Goal: Task Accomplishment & Management: Use online tool/utility

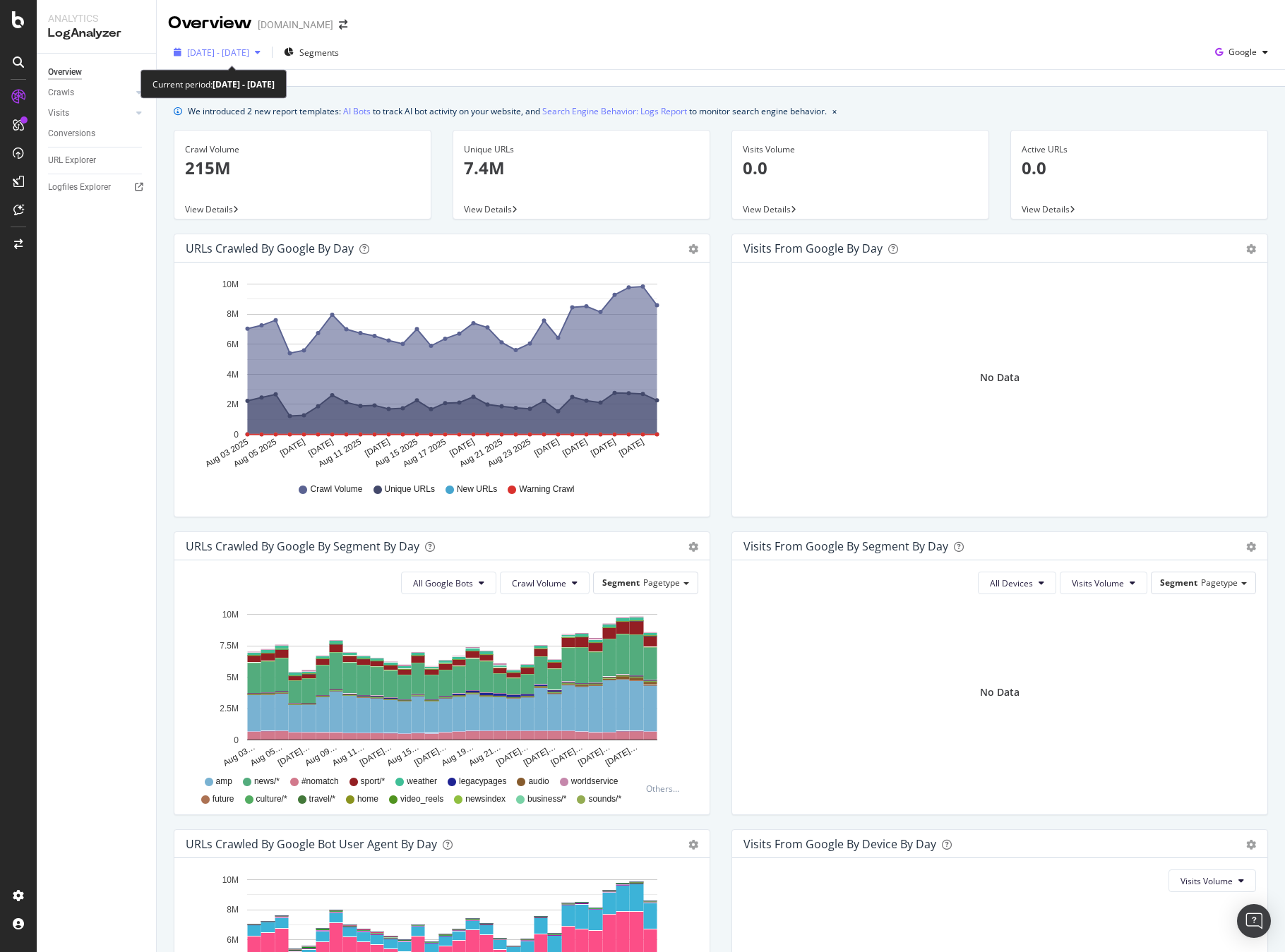
click at [261, 54] on icon "button" at bounding box center [257, 52] width 6 height 8
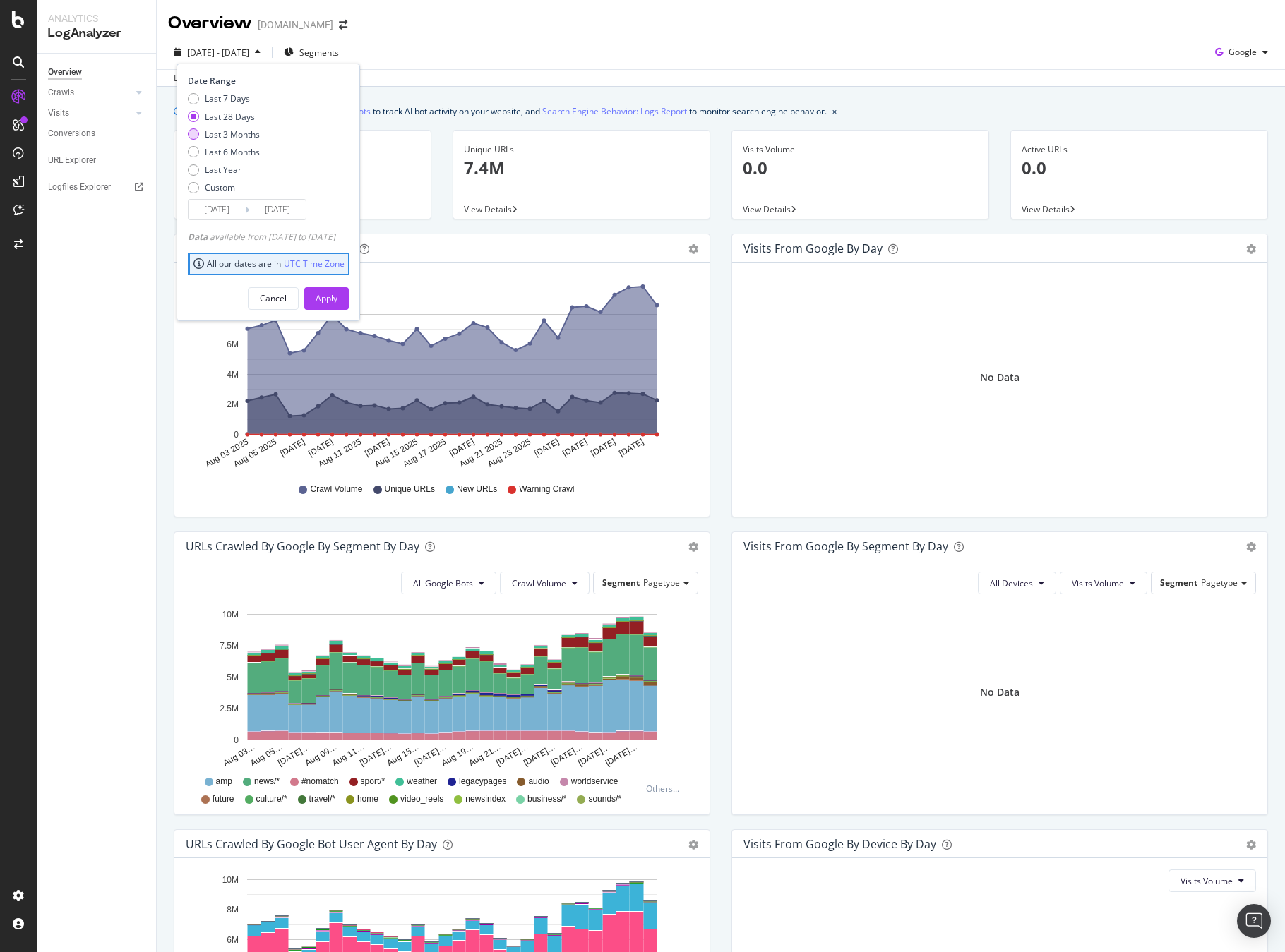
click at [255, 131] on div "Last 3 Months" at bounding box center [233, 134] width 55 height 12
type input "2025/06/02"
click at [338, 292] on div "Apply" at bounding box center [327, 298] width 22 height 12
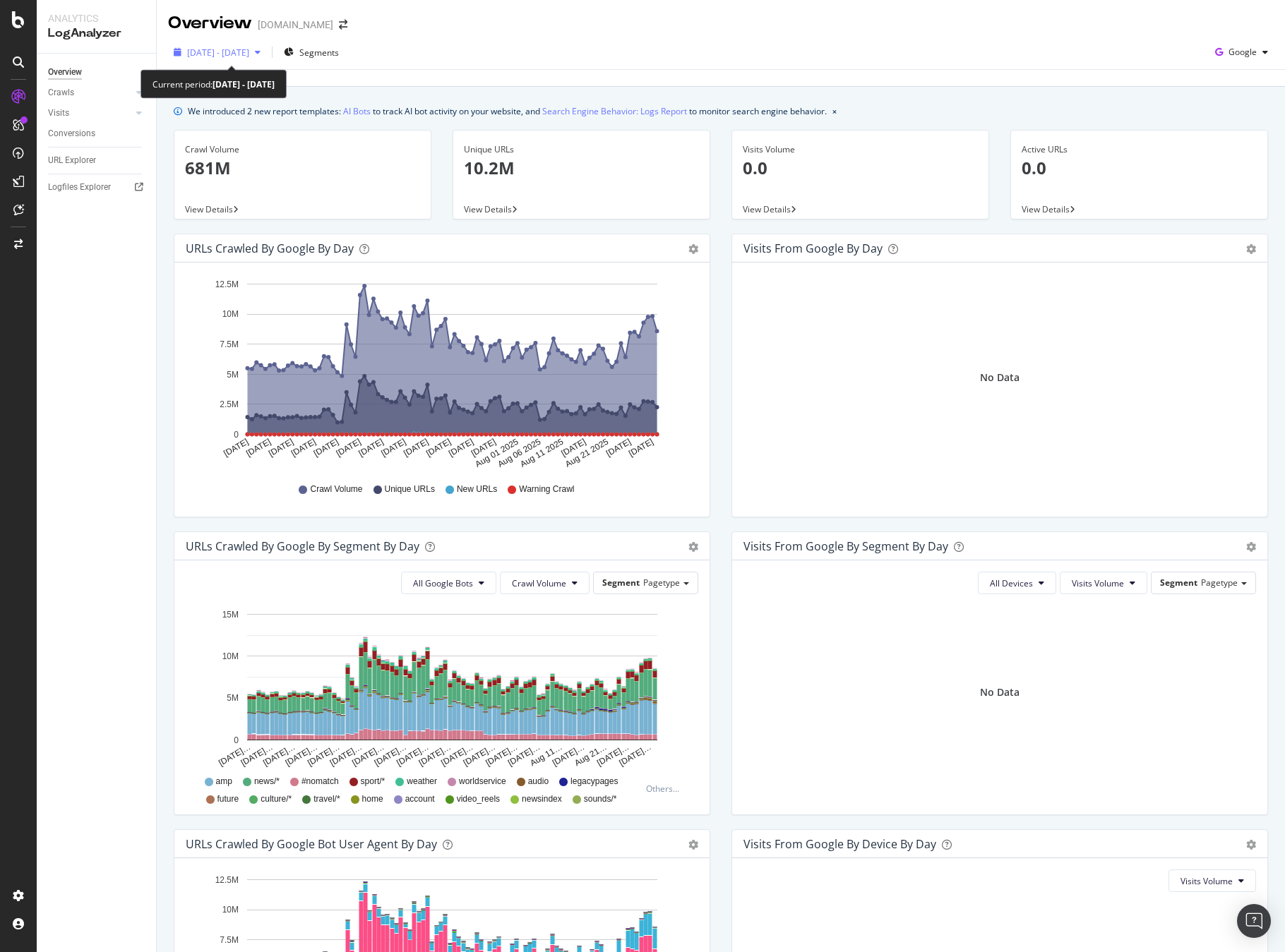
click at [250, 49] on span "2025 Jun. 2nd - Sep. 1st" at bounding box center [218, 53] width 62 height 12
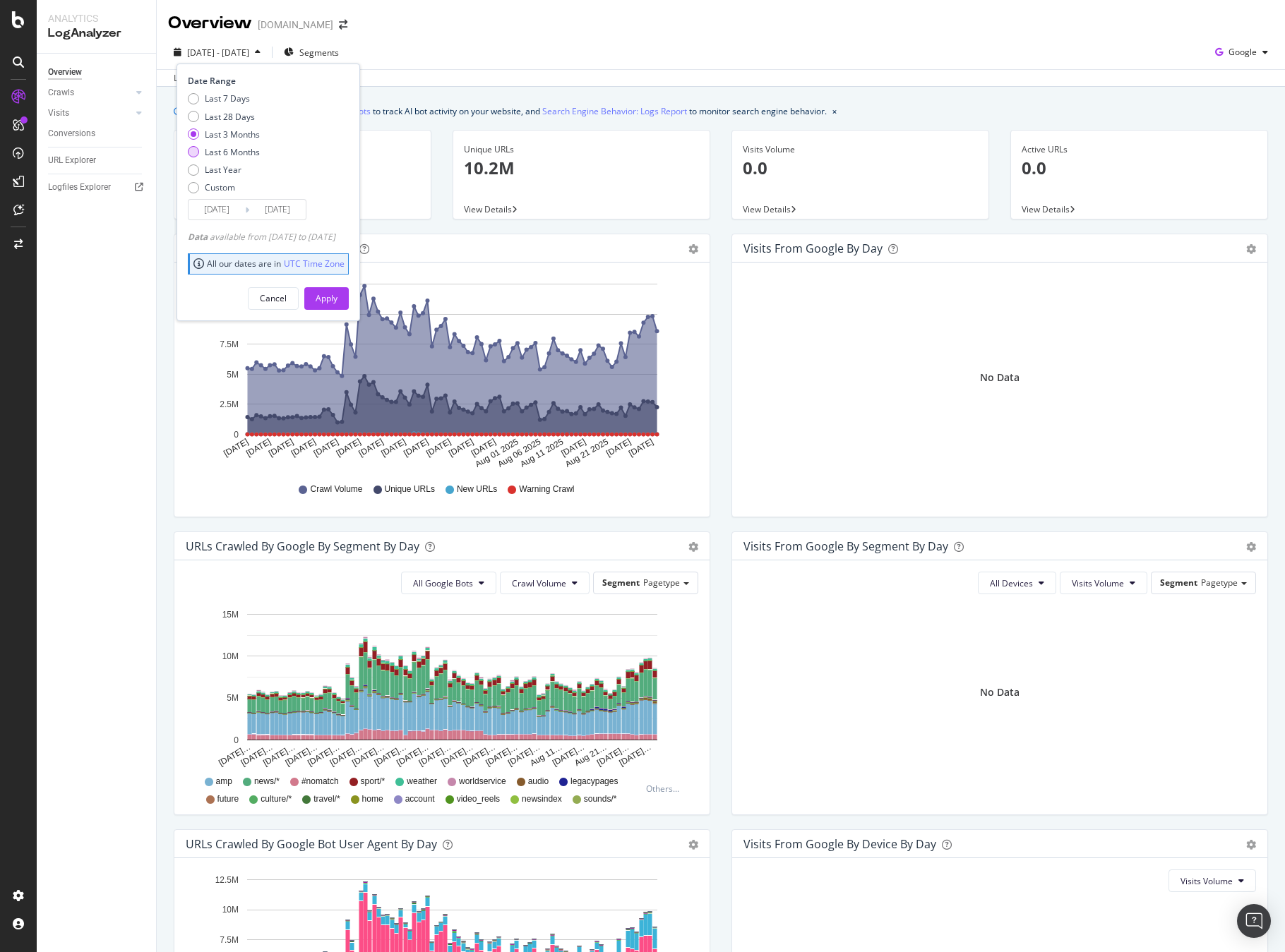
click at [246, 148] on div "Last 6 Months" at bounding box center [233, 152] width 55 height 12
type input "2025/03/02"
click at [338, 299] on div "Apply" at bounding box center [327, 298] width 22 height 12
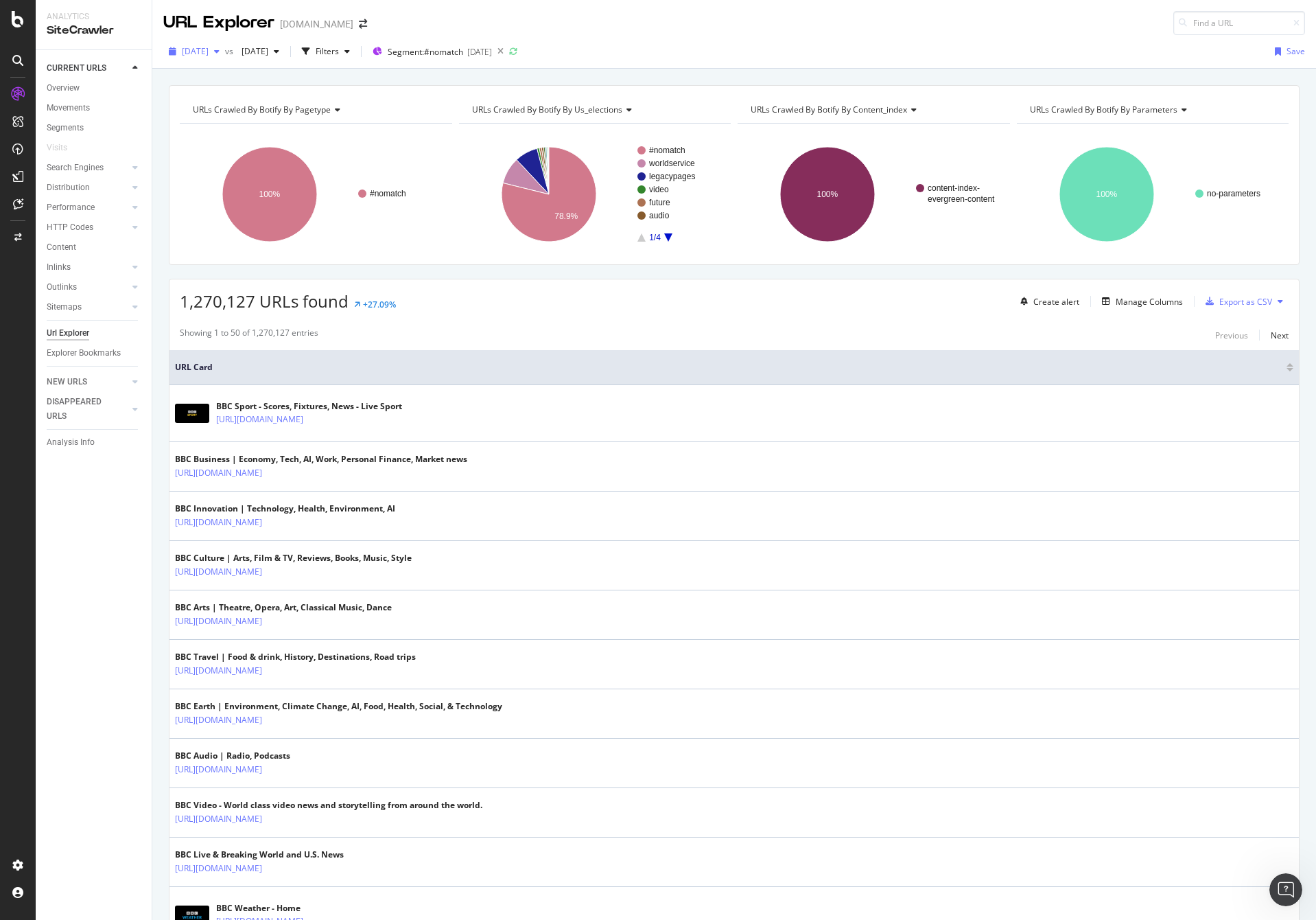
click at [208, 48] on span "[DATE]" at bounding box center [195, 51] width 27 height 11
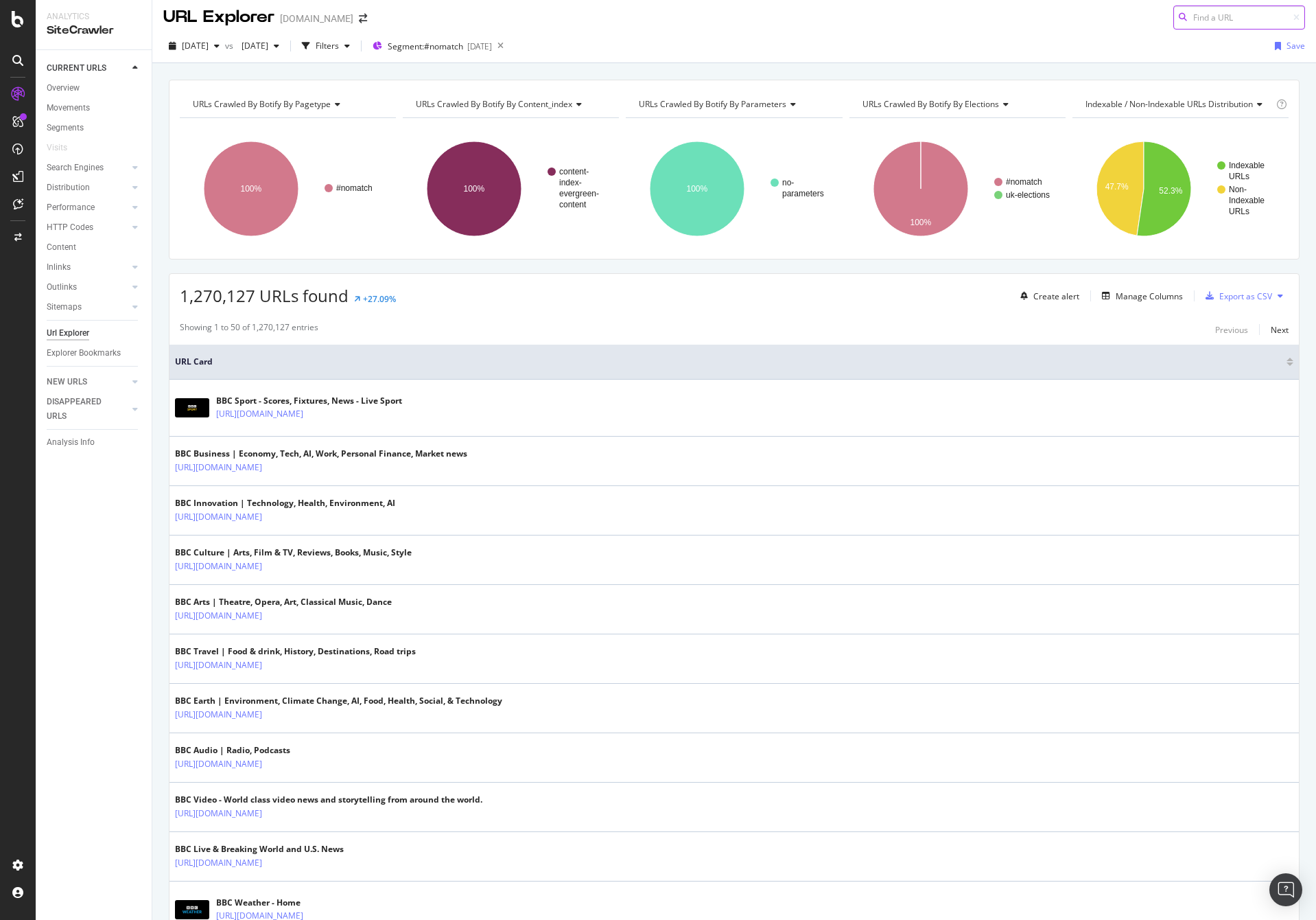
scroll to position [20, 0]
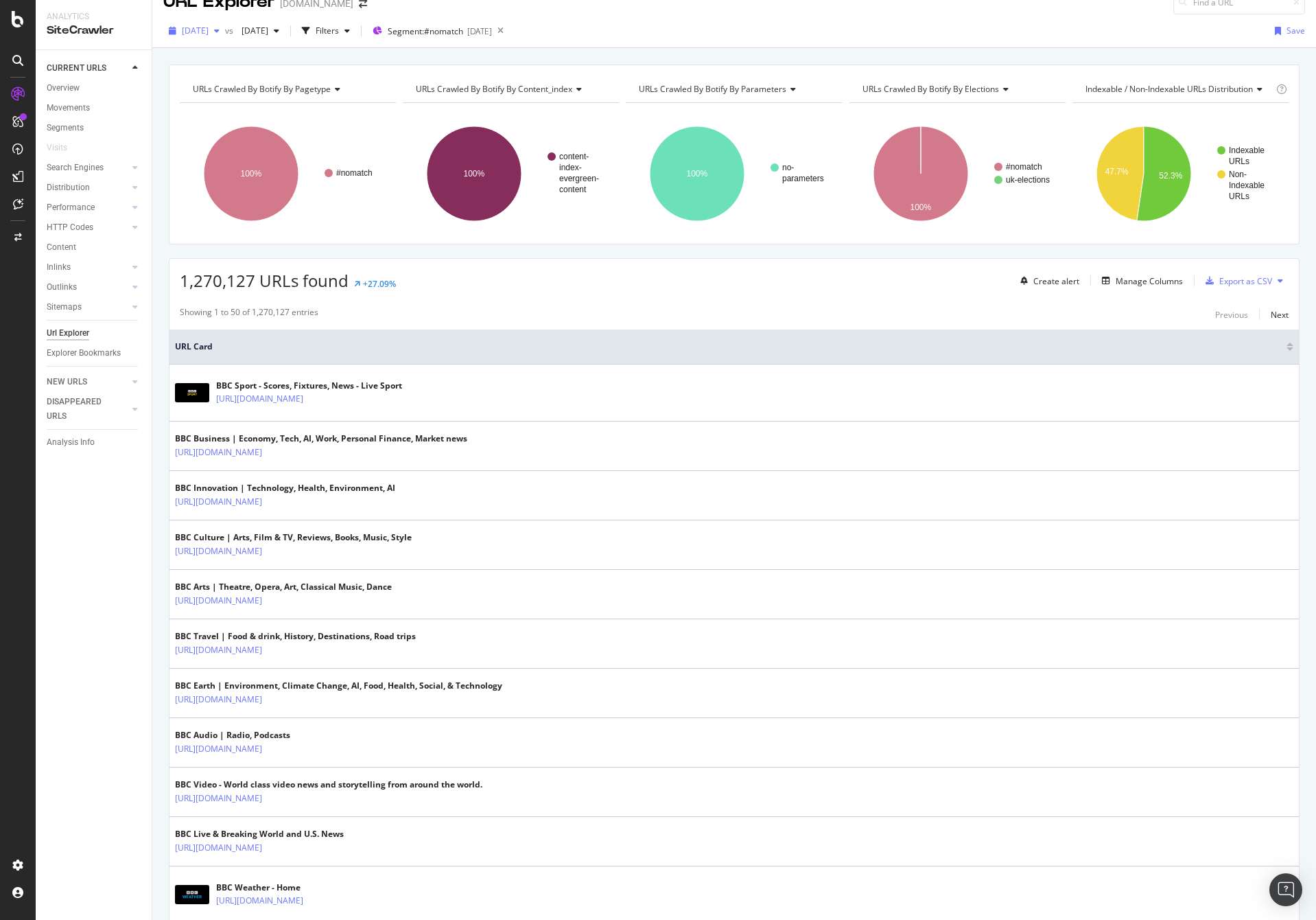
click at [208, 28] on span "[DATE]" at bounding box center [195, 30] width 27 height 11
click at [286, 74] on div "2025 Aug. 27th" at bounding box center [247, 80] width 127 height 12
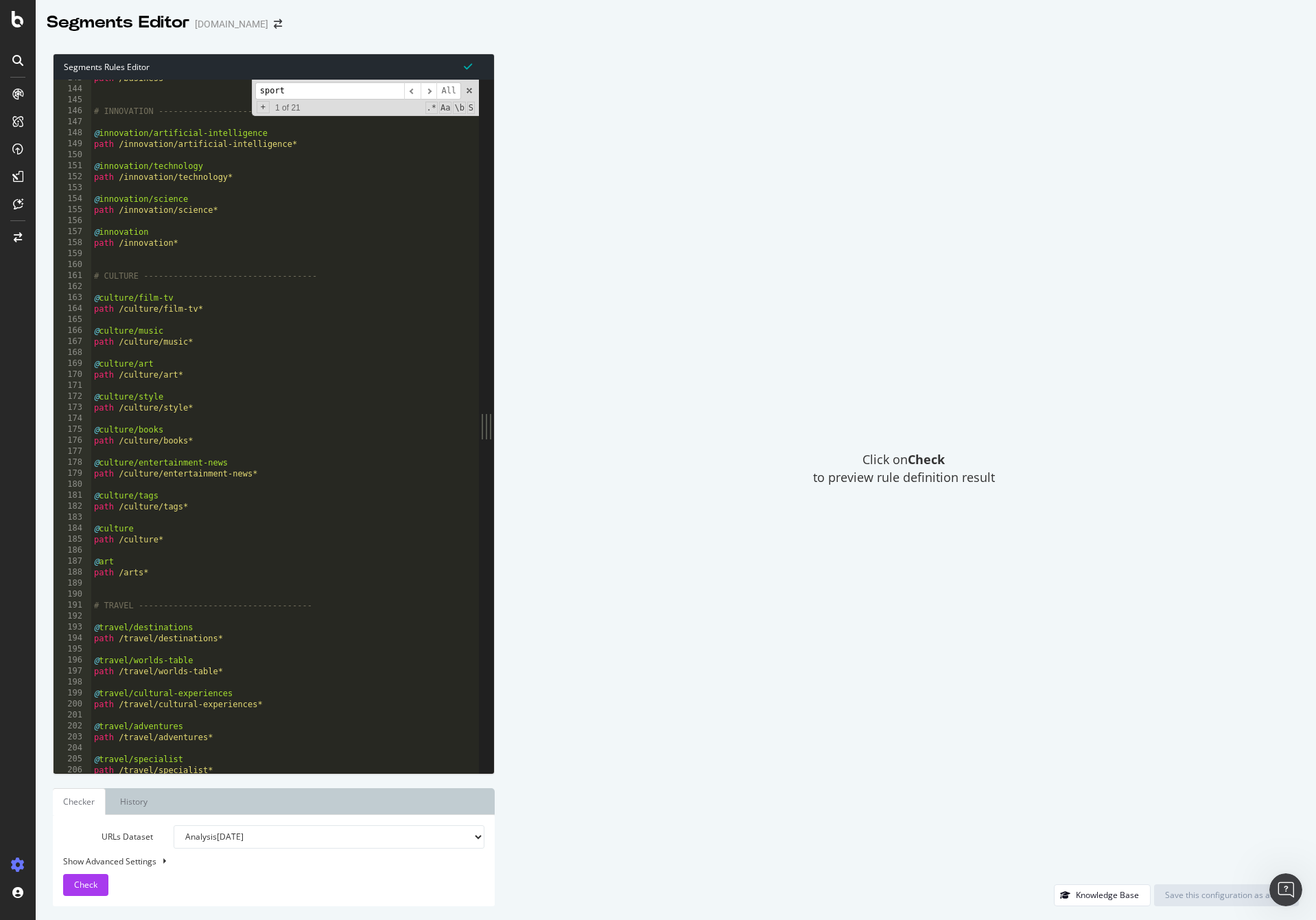
scroll to position [1566, 0]
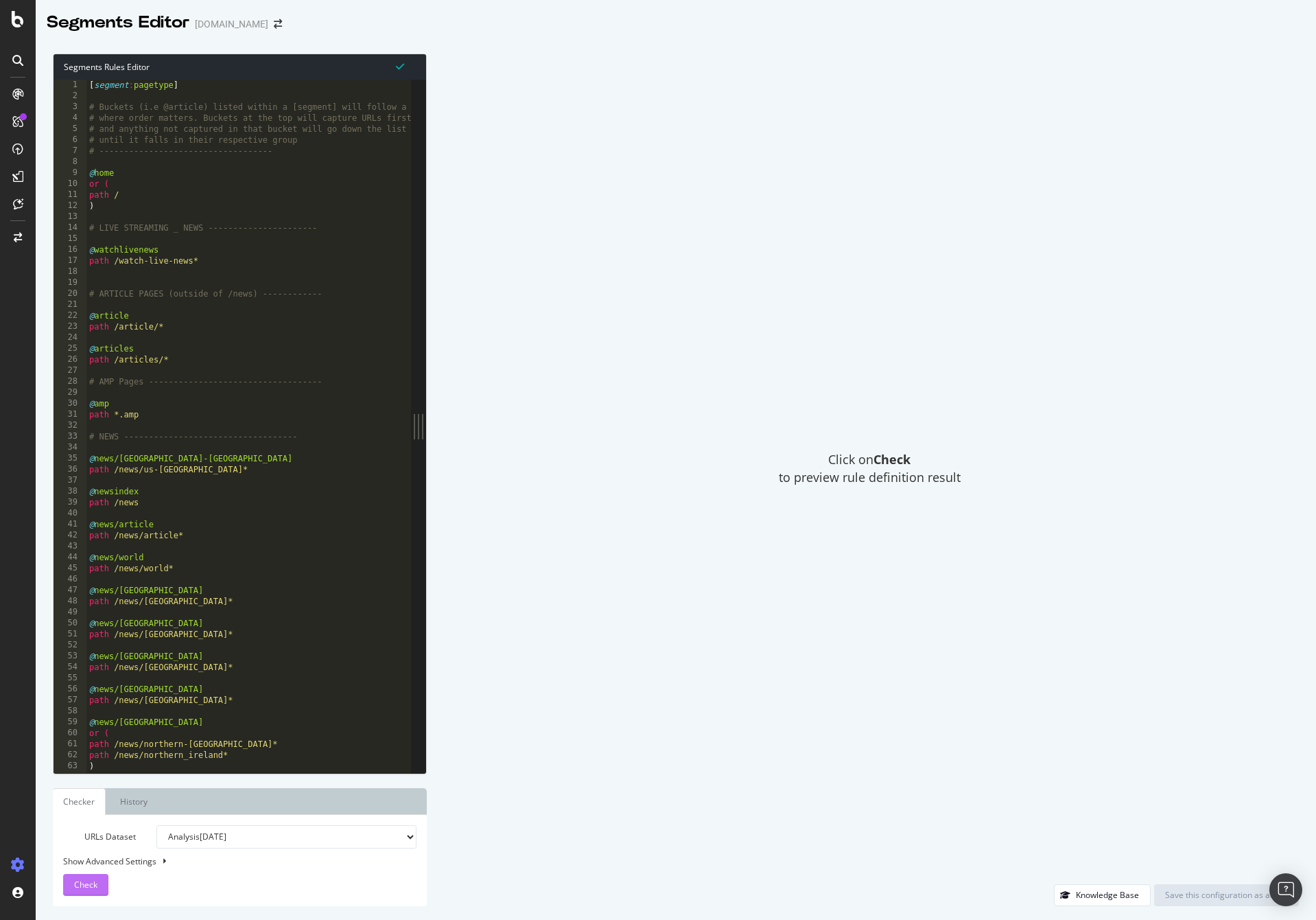
click at [90, 878] on span "Check" at bounding box center [85, 884] width 24 height 11
